Goal: Transaction & Acquisition: Book appointment/travel/reservation

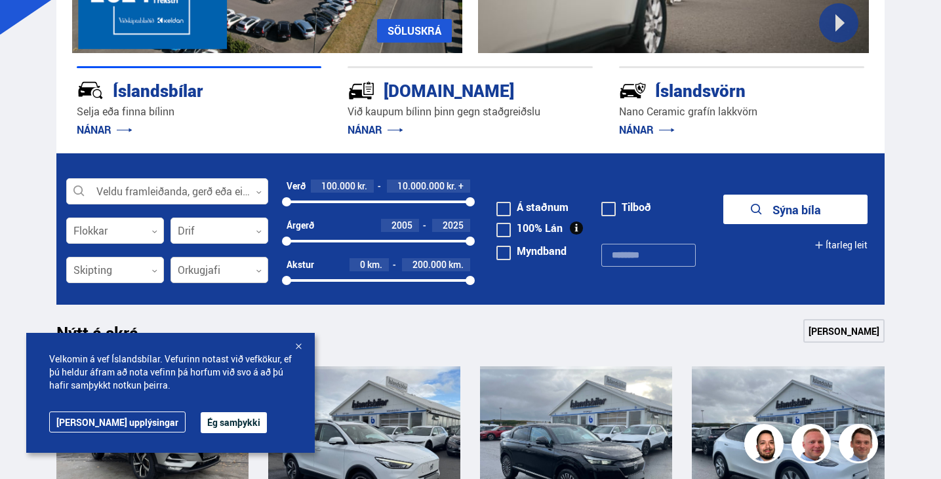
scroll to position [328, 0]
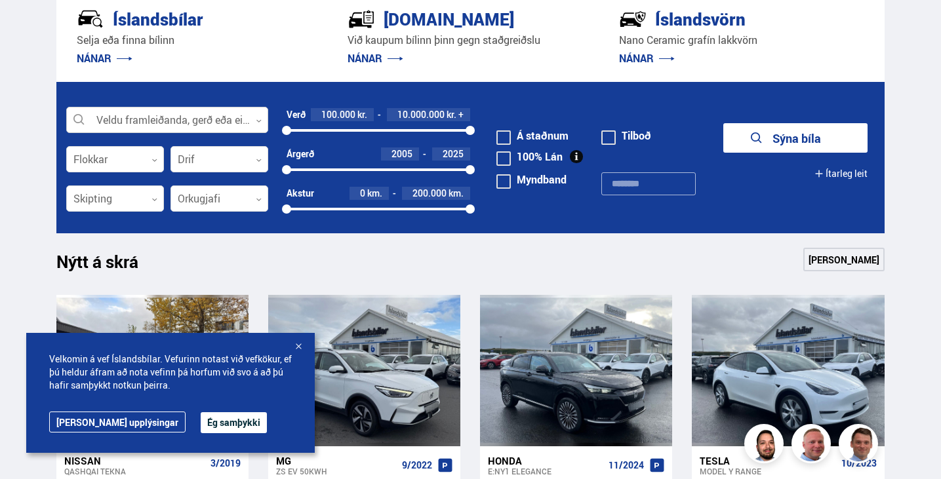
click at [156, 123] on div at bounding box center [167, 120] width 202 height 26
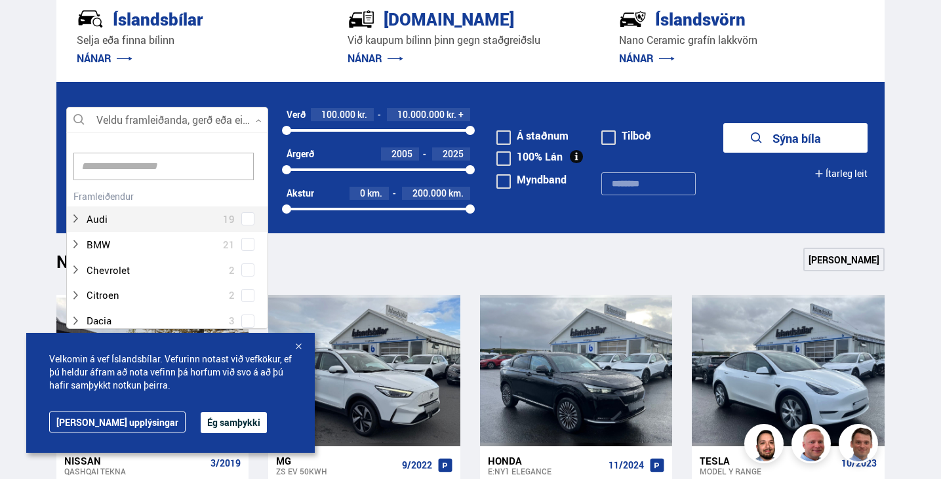
scroll to position [0, 0]
click at [140, 168] on input at bounding box center [163, 167] width 180 height 28
type input "***"
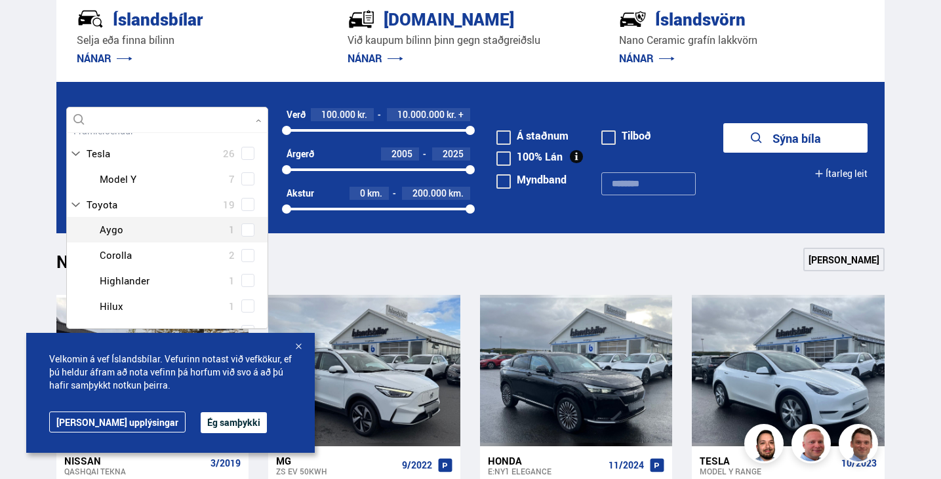
scroll to position [131, 0]
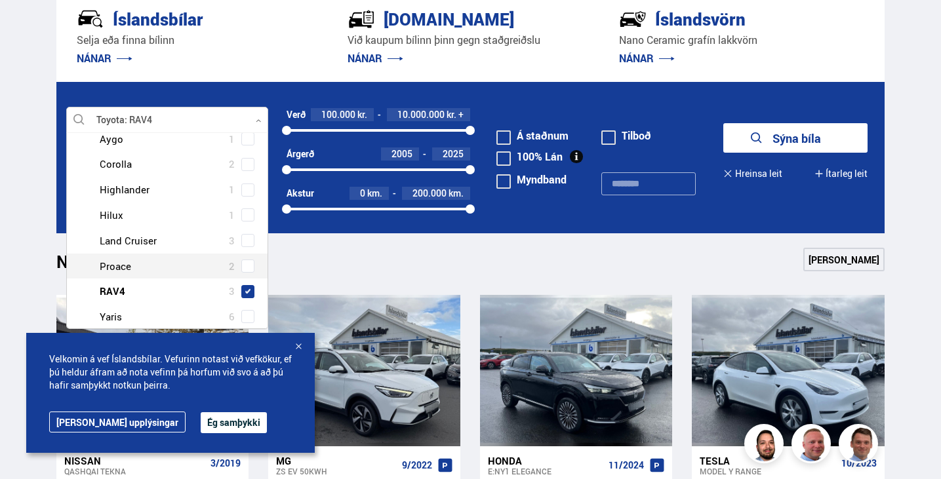
click at [240, 316] on div "Toyota Aygo 1 Toyota Corolla 2 Toyota Highlander 1 Toyota Hilux 1 Toyota Land C…" at bounding box center [167, 228] width 201 height 203
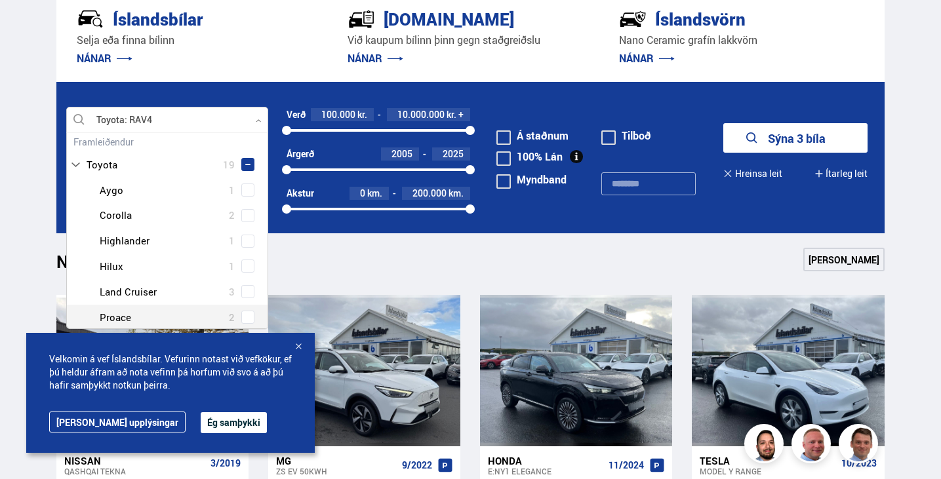
click at [823, 142] on button "Sýna 3 bíla" at bounding box center [795, 137] width 144 height 29
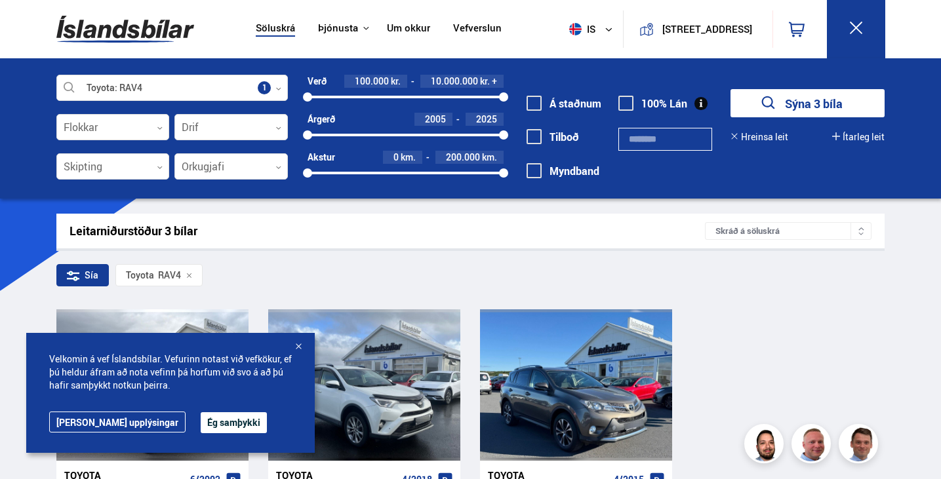
click at [298, 350] on div at bounding box center [298, 347] width 13 height 13
